Goal: Information Seeking & Learning: Learn about a topic

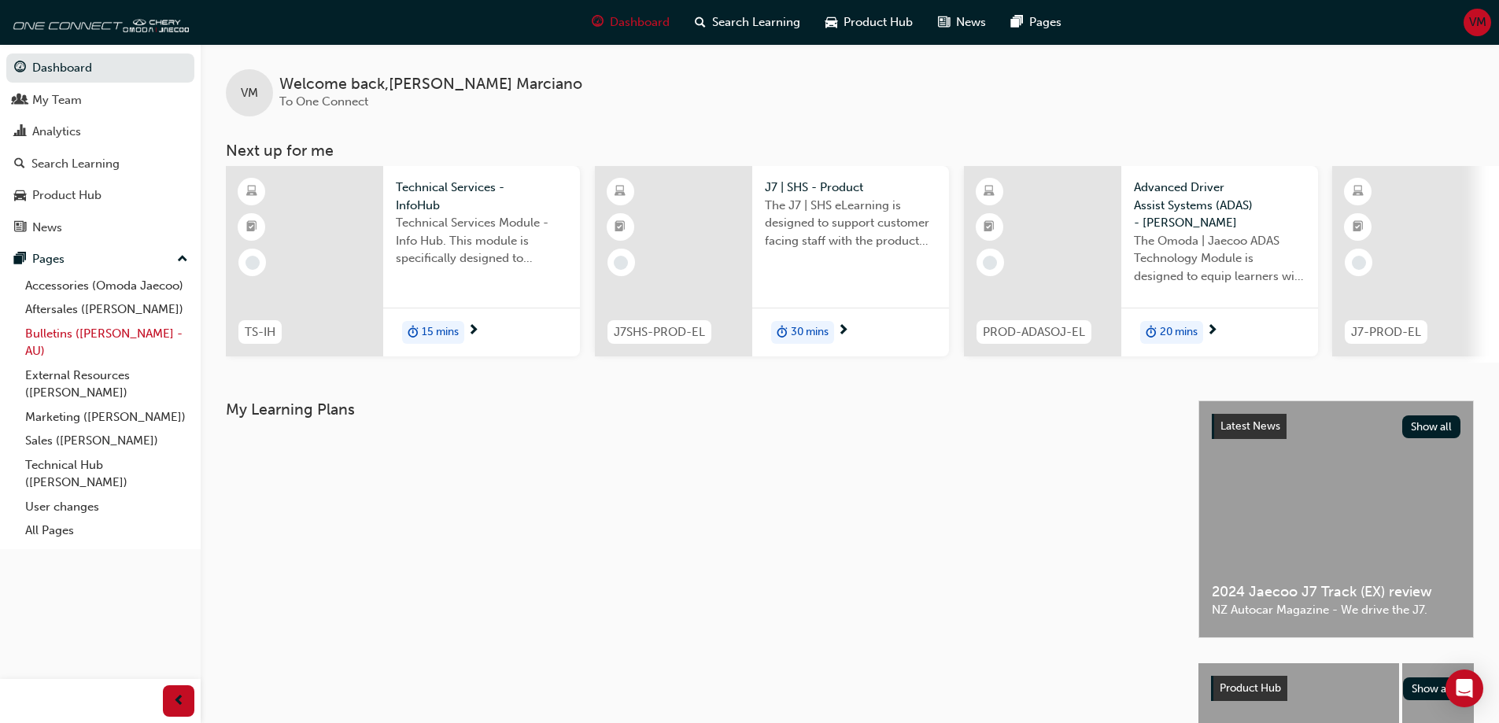
click at [58, 335] on link "Bulletins ([PERSON_NAME] - AU)" at bounding box center [107, 343] width 176 height 42
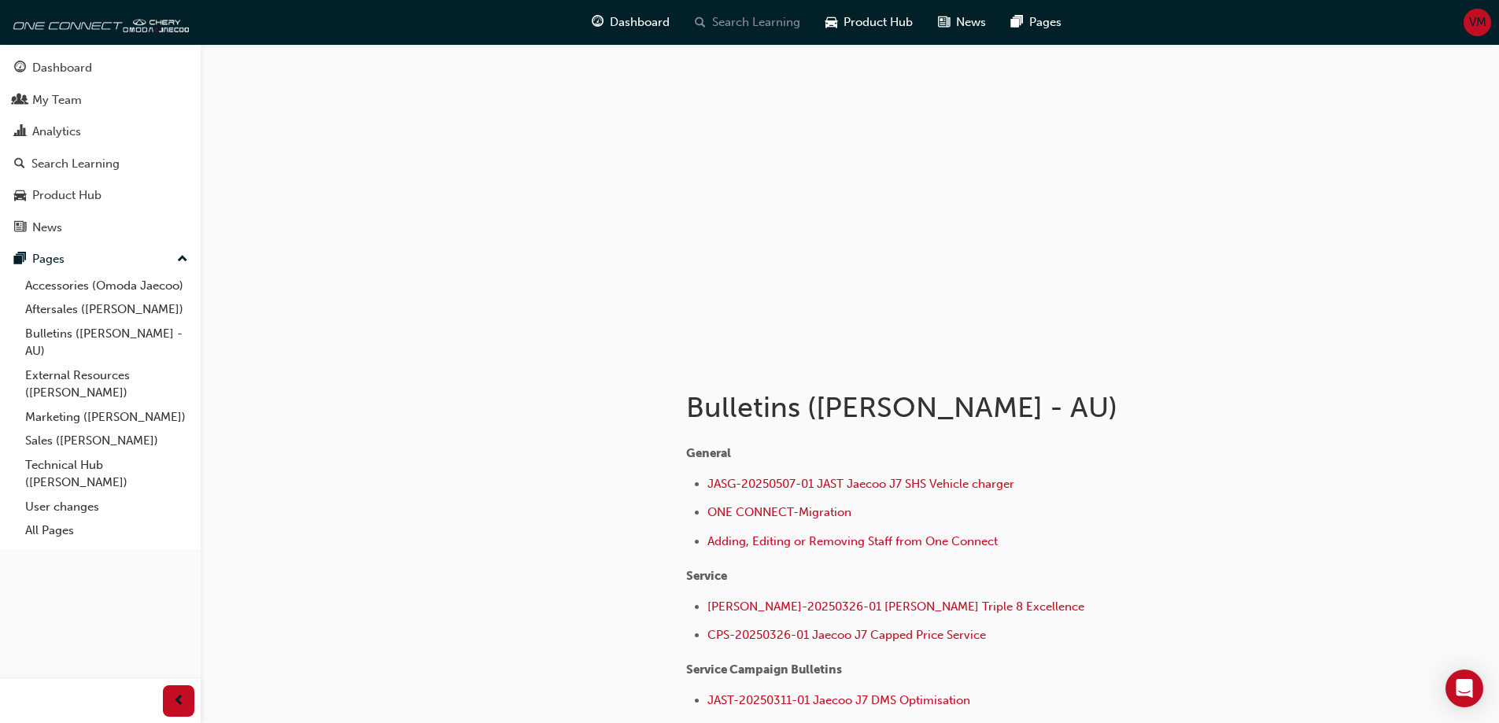
click at [752, 21] on span "Search Learning" at bounding box center [756, 22] width 88 height 18
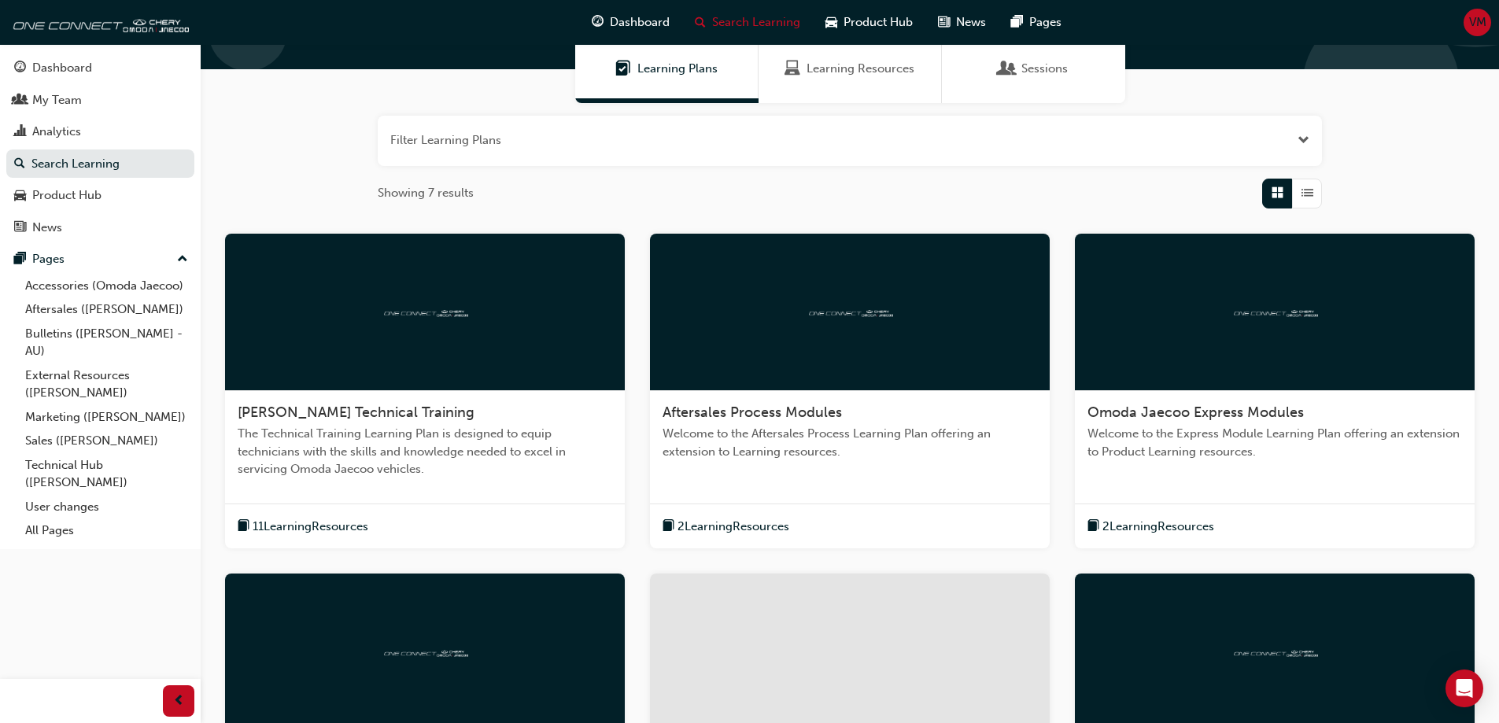
scroll to position [157, 0]
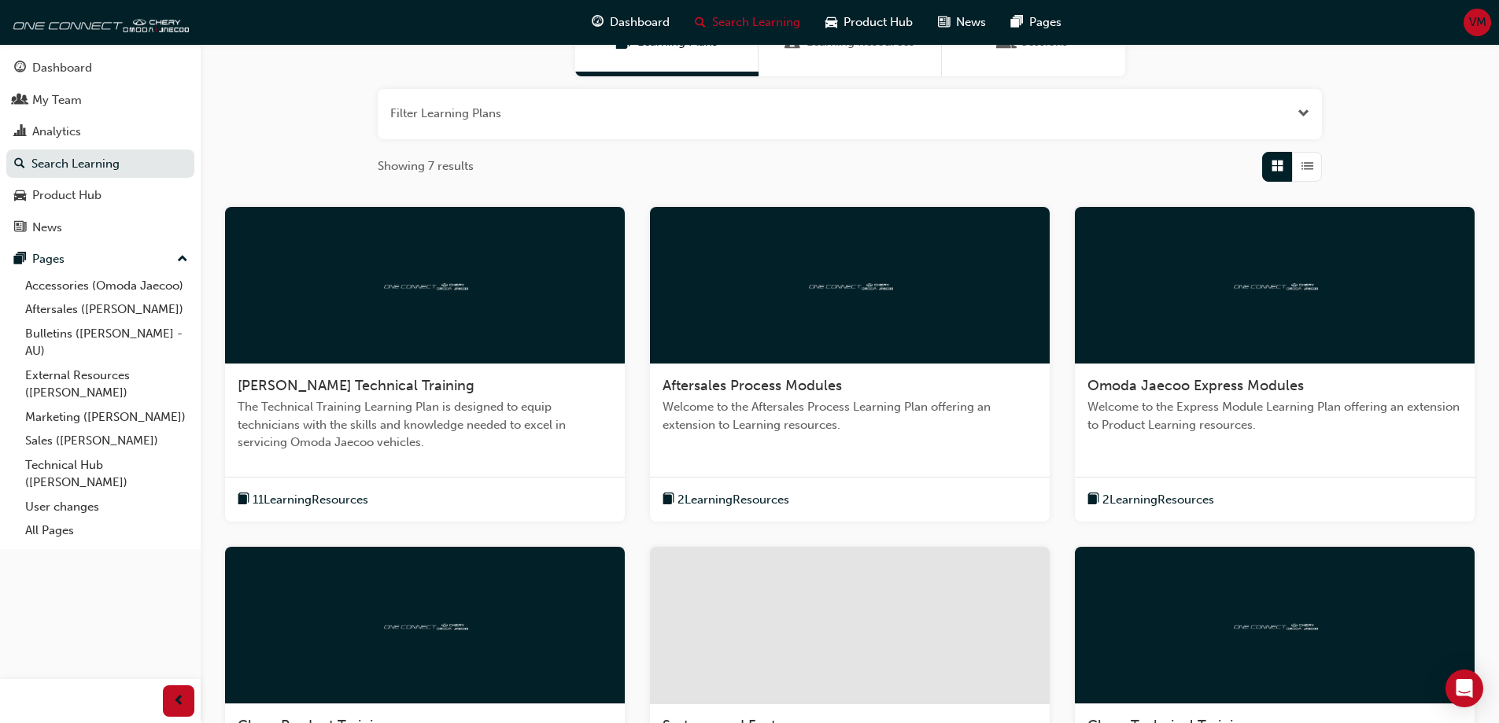
click at [838, 345] on div at bounding box center [850, 285] width 400 height 157
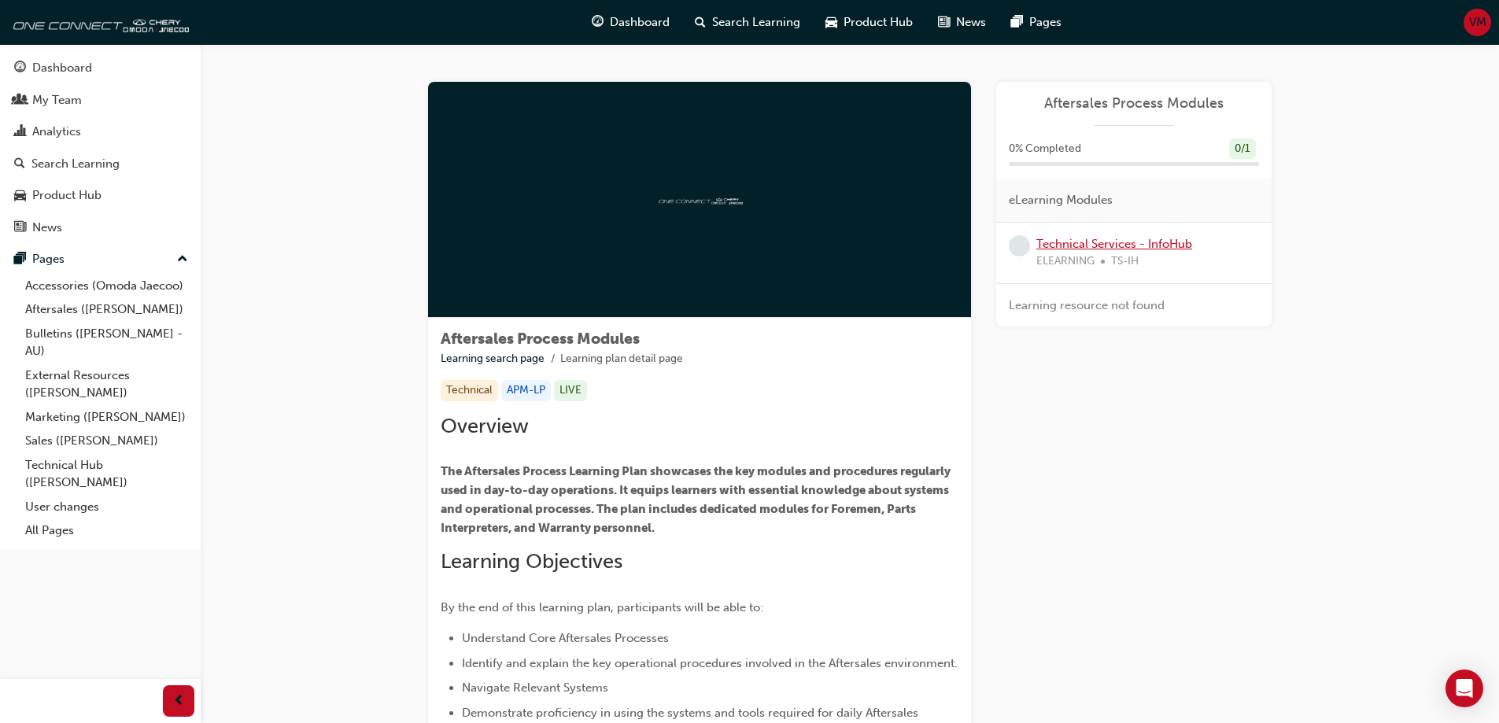
click at [1072, 247] on link "Technical Services - InfoHub" at bounding box center [1115, 244] width 156 height 14
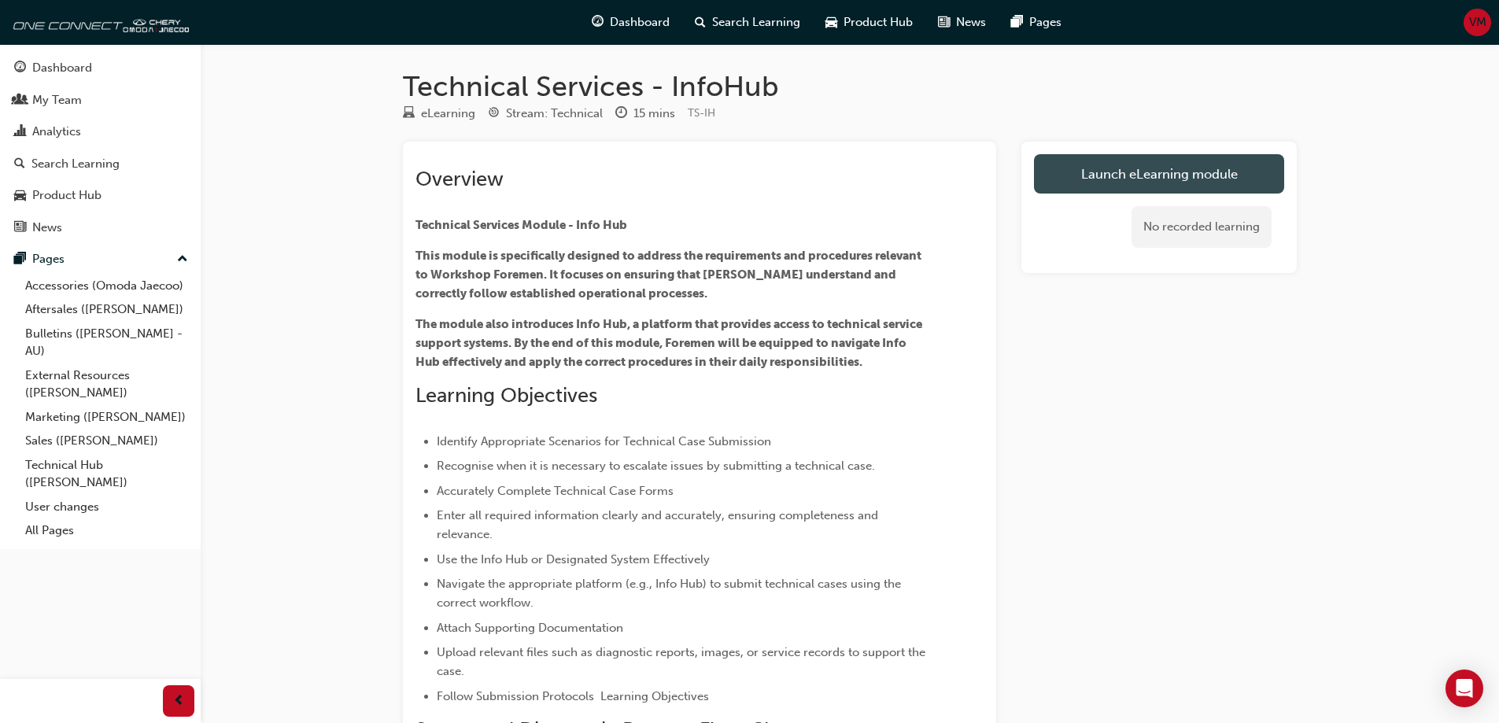
click at [1191, 172] on link "Launch eLearning module" at bounding box center [1159, 173] width 250 height 39
